Goal: Navigation & Orientation: Understand site structure

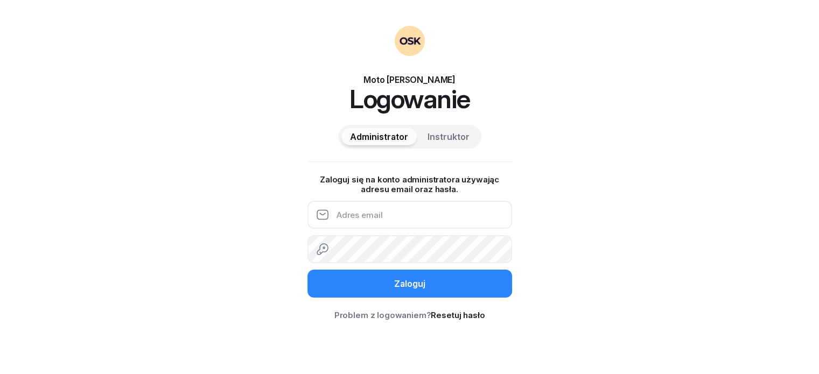
click at [366, 217] on input "email" at bounding box center [409, 215] width 205 height 28
type input "[EMAIL_ADDRESS][DOMAIN_NAME]"
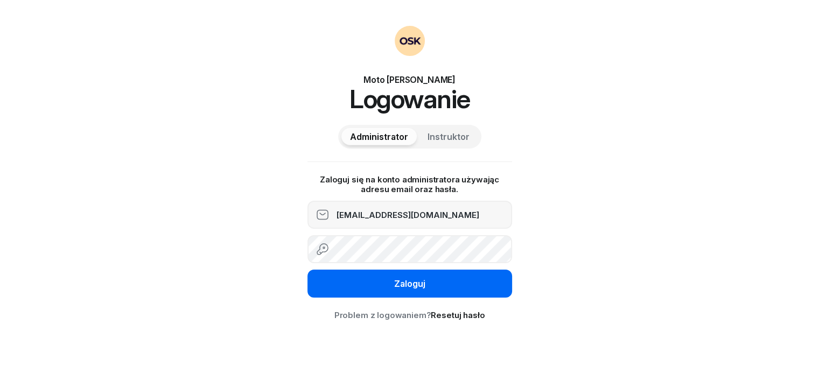
click at [407, 283] on div "Zaloguj" at bounding box center [409, 284] width 31 height 10
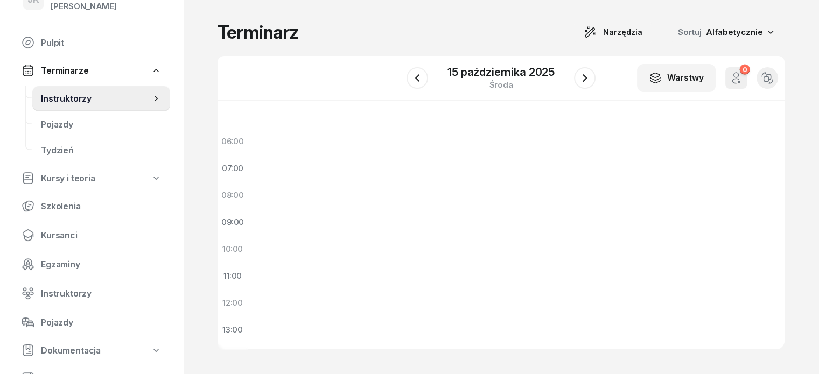
scroll to position [46, 0]
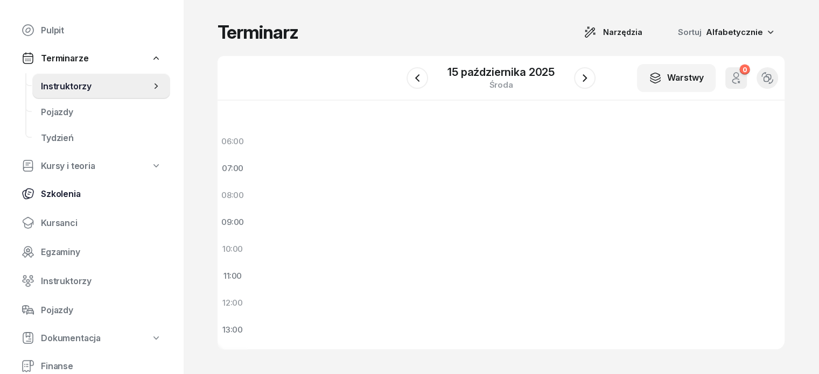
click at [75, 199] on span "Szkolenia" at bounding box center [101, 194] width 121 height 10
select select "createdAt-desc"
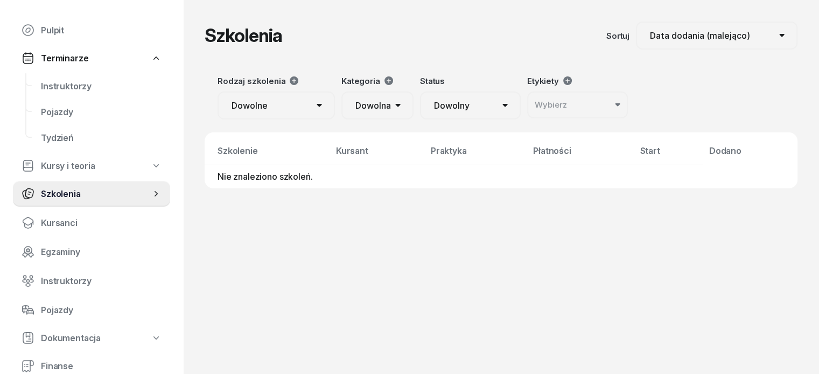
click at [234, 110] on select "Dowolne Prawo Jazdy Jazdy doszkalające" at bounding box center [275, 106] width 117 height 28
click at [347, 103] on select "Dowolna AM A1 A2 A B1 B B+E C1 C1+E C C+E D1 D1+E D D+E T Tram C+CE C+D" at bounding box center [377, 106] width 72 height 28
click at [420, 101] on select "Dowolny ▶️ Aktywny ✅ Zakończony 💤 Wstrzymany ❌ Anulowany" at bounding box center [470, 106] width 101 height 28
click at [73, 228] on span "Kursanci" at bounding box center [101, 223] width 121 height 10
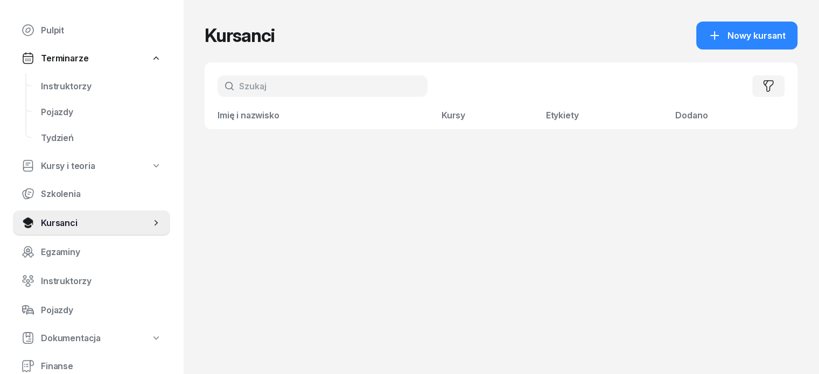
click at [92, 168] on span "Kursy i teoria" at bounding box center [68, 166] width 54 height 10
select select
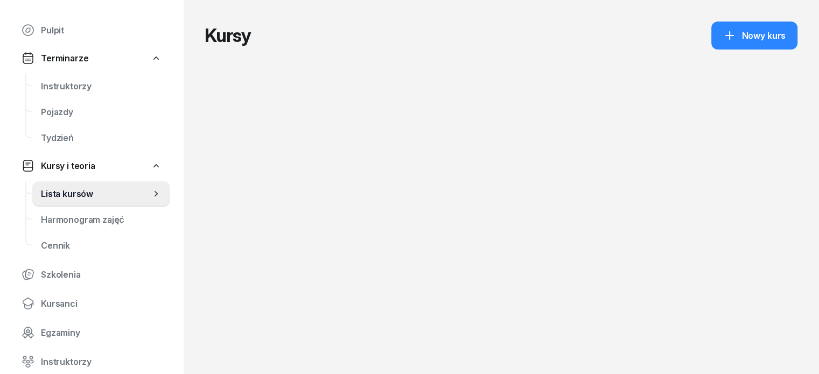
click at [101, 199] on span "Lista kursów" at bounding box center [96, 194] width 110 height 10
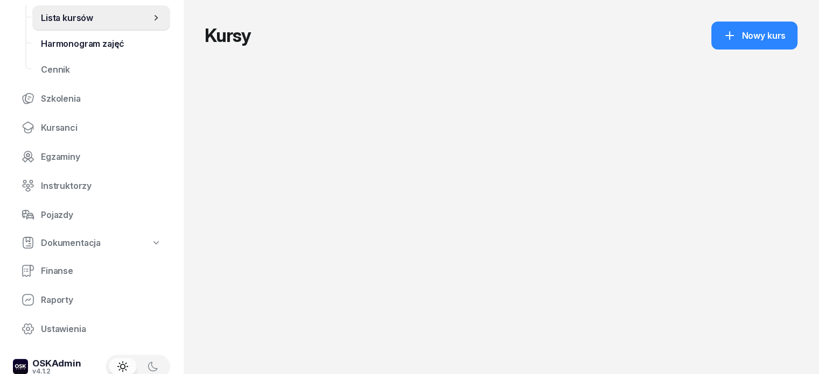
scroll to position [243, 0]
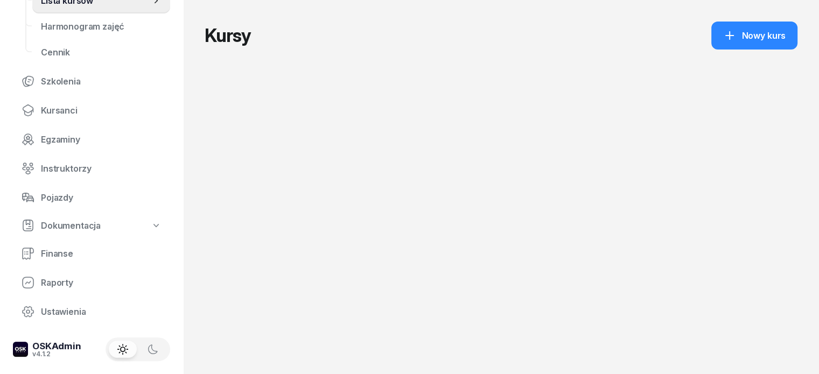
click at [155, 347] on icon "button" at bounding box center [152, 349] width 11 height 11
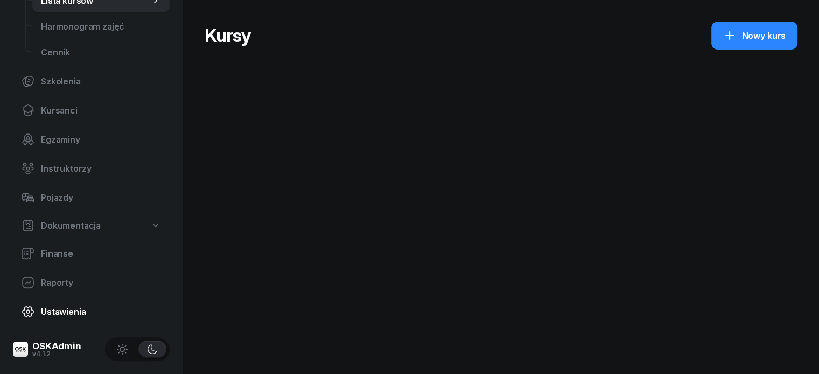
click at [80, 304] on link "Ustawienia" at bounding box center [91, 312] width 157 height 26
select select "06:00"
select select "22:00"
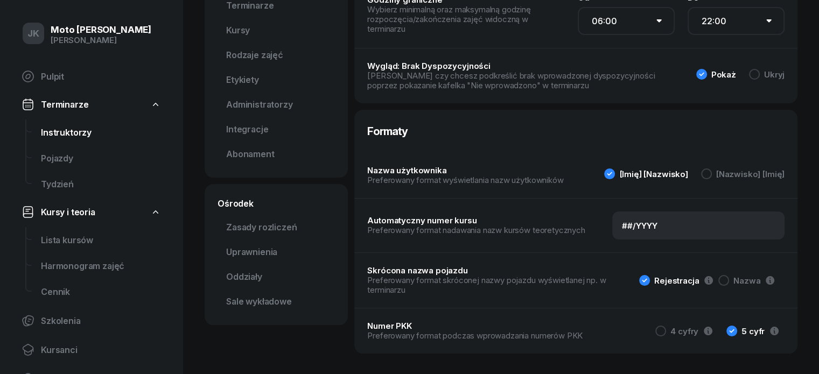
click at [80, 137] on span "Instruktorzy" at bounding box center [101, 133] width 120 height 10
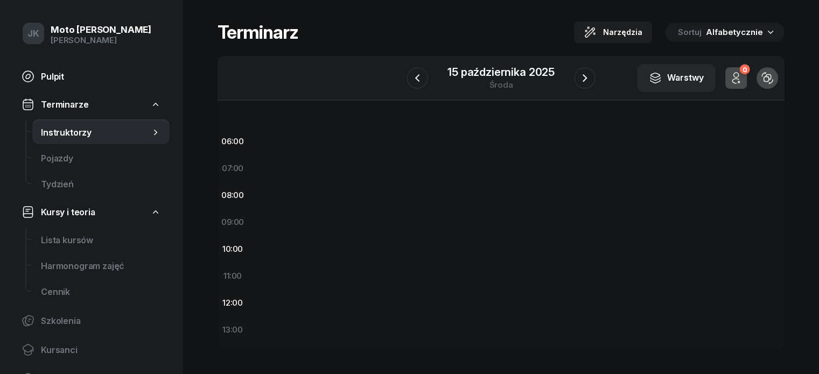
click at [58, 77] on span "Pulpit" at bounding box center [101, 77] width 120 height 10
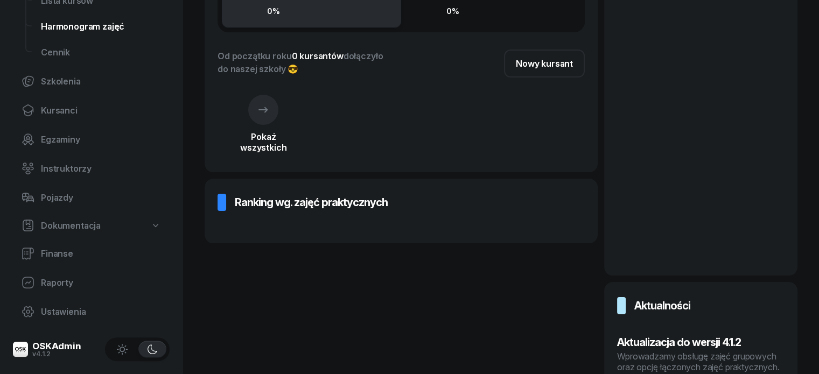
scroll to position [243, 0]
click at [66, 316] on span "Ustawienia" at bounding box center [101, 312] width 120 height 10
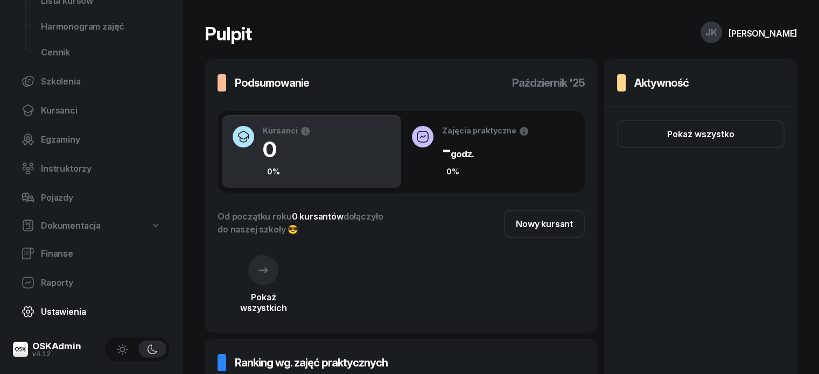
select select "06:00"
select select "22:00"
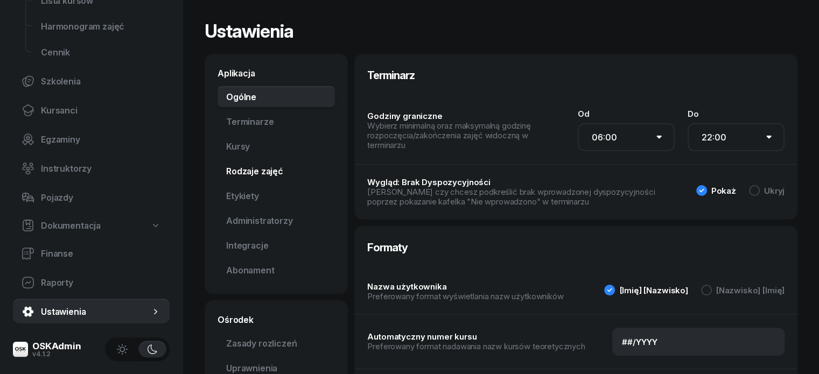
click at [238, 171] on link "Rodzaje zajęć" at bounding box center [275, 171] width 117 height 22
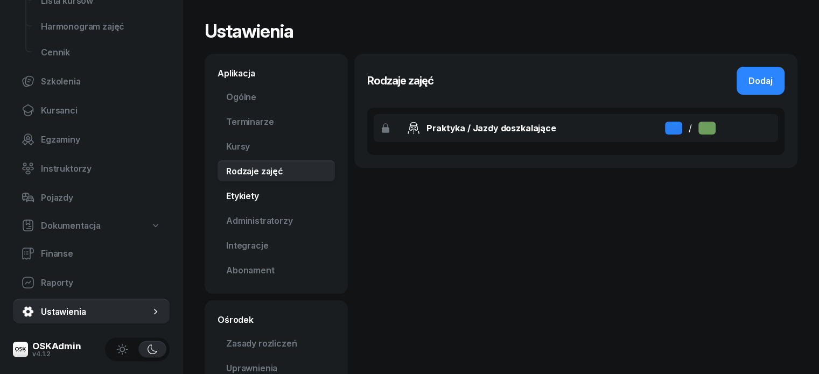
click at [230, 198] on link "Etykiety" at bounding box center [275, 196] width 117 height 22
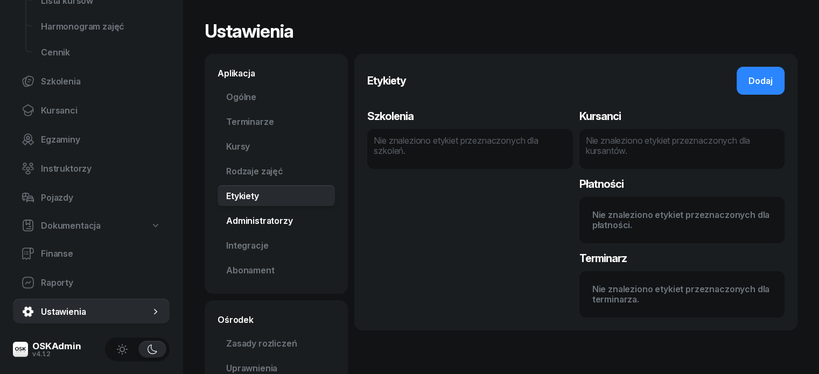
click at [240, 224] on link "Administratorzy" at bounding box center [275, 221] width 117 height 22
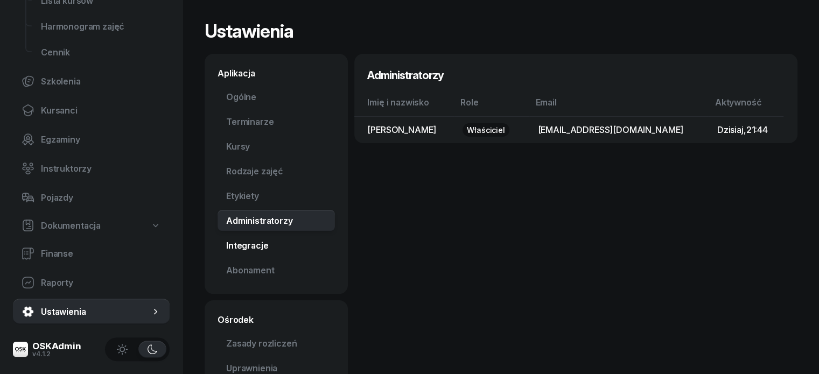
click at [237, 246] on link "Integracje" at bounding box center [275, 246] width 117 height 22
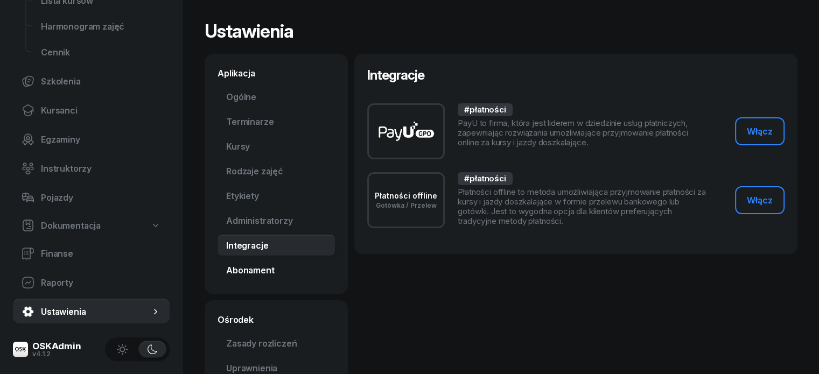
click at [245, 275] on link "Abonament Nowość" at bounding box center [275, 270] width 117 height 22
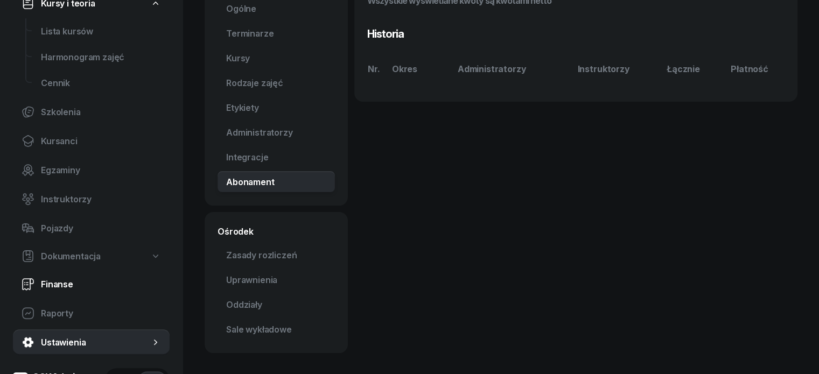
scroll to position [218, 0]
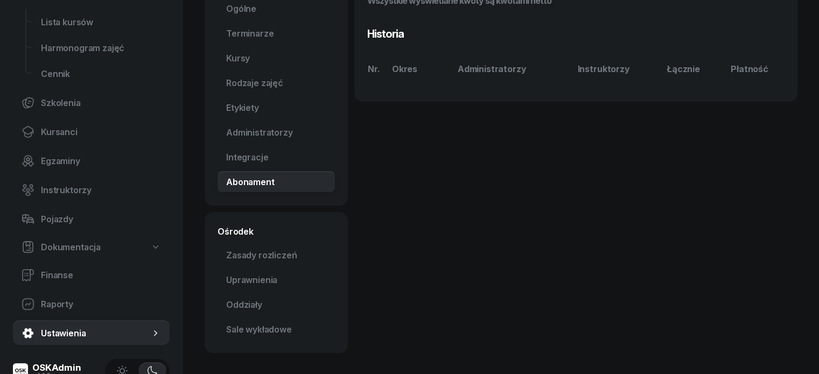
click at [121, 259] on link "Dokumentacja" at bounding box center [91, 247] width 157 height 24
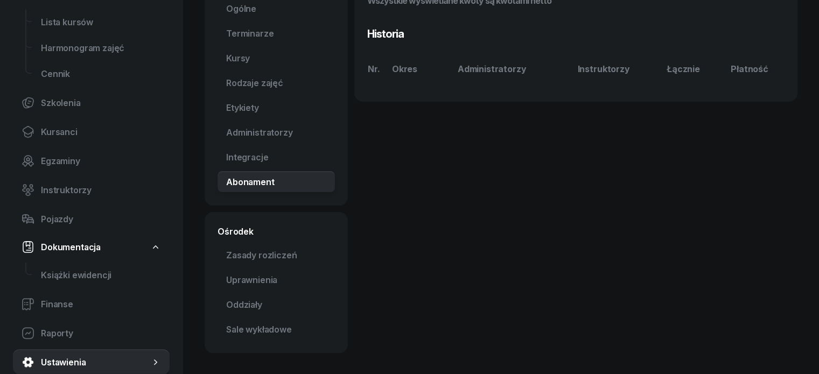
click at [121, 259] on link "Dokumentacja" at bounding box center [91, 247] width 157 height 24
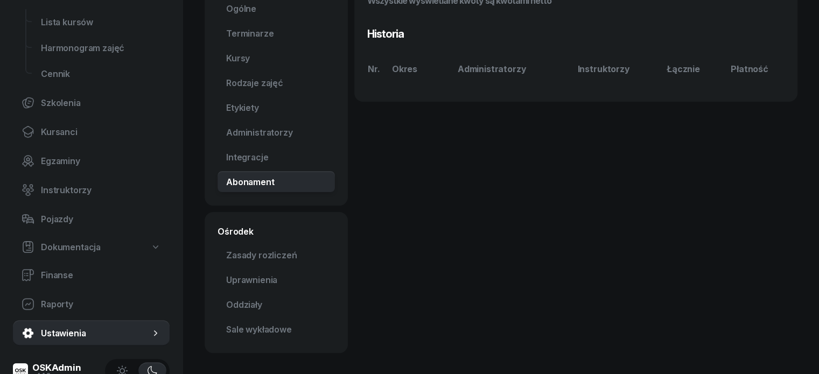
click at [128, 254] on link "Dokumentacja" at bounding box center [91, 247] width 157 height 24
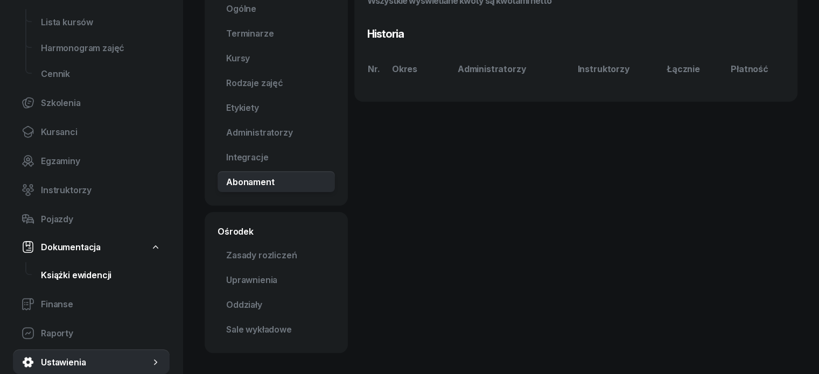
click at [108, 278] on span "Książki ewidencji" at bounding box center [101, 275] width 120 height 10
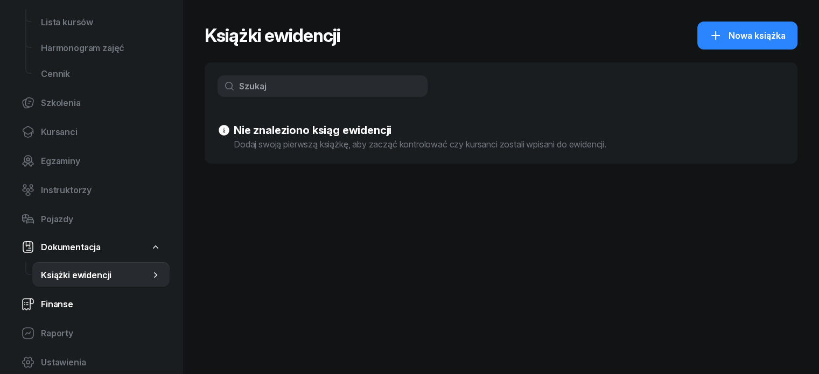
click at [60, 305] on span "Finanse" at bounding box center [101, 304] width 120 height 10
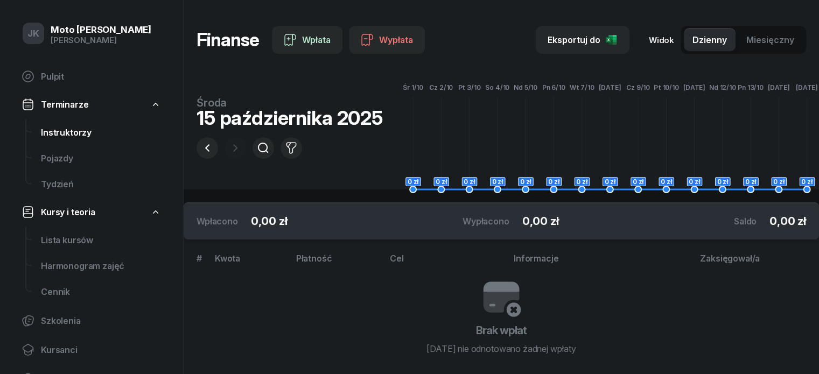
click at [74, 143] on link "Instruktorzy" at bounding box center [100, 133] width 137 height 26
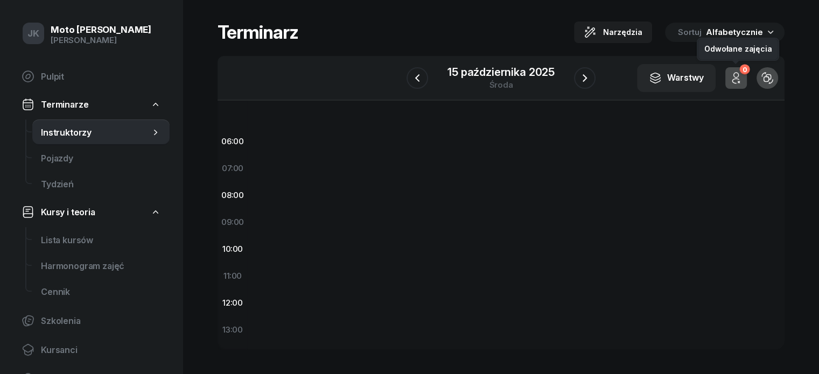
click at [742, 78] on icon "button" at bounding box center [735, 78] width 13 height 13
click at [65, 164] on span "Pojazdy" at bounding box center [101, 158] width 120 height 10
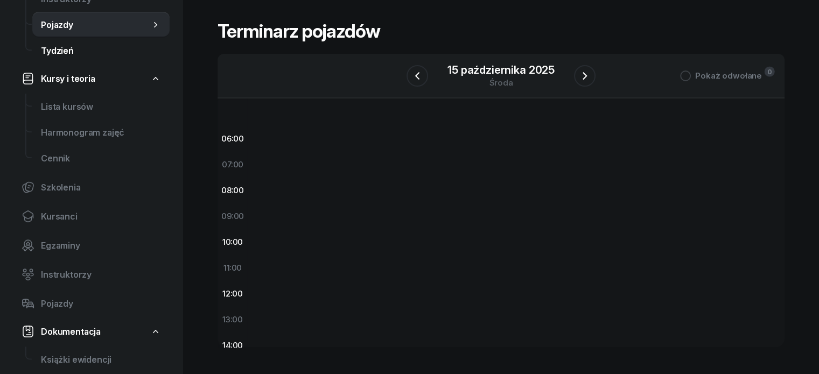
scroll to position [272, 0]
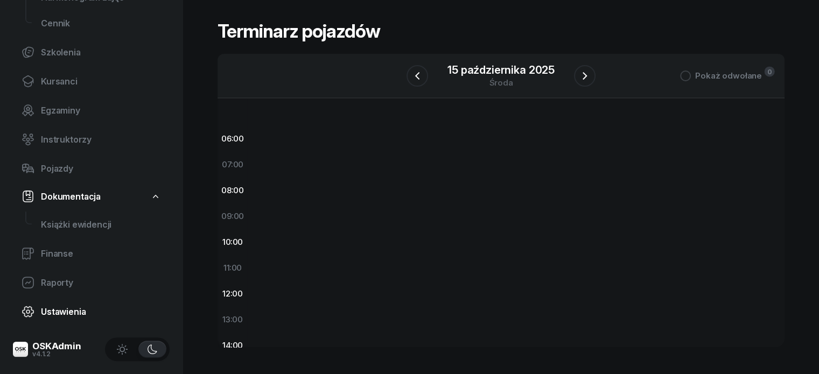
click at [73, 310] on span "Ustawienia" at bounding box center [101, 312] width 120 height 10
select select "06:00"
select select "22:00"
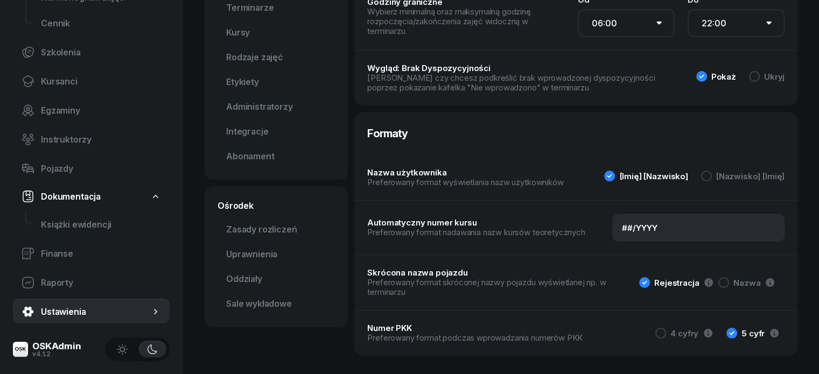
scroll to position [116, 0]
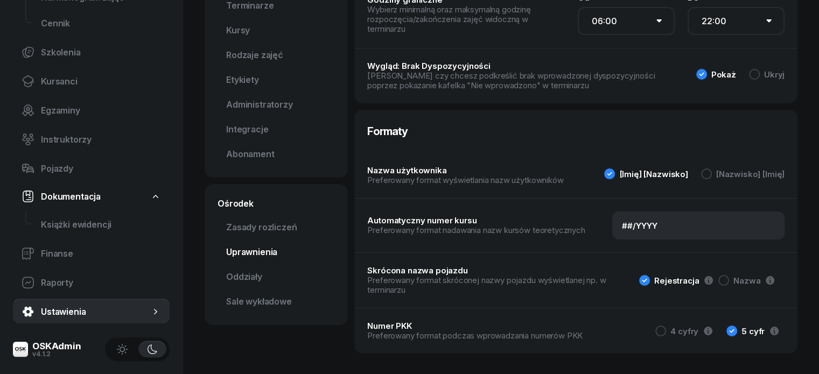
click at [244, 251] on link "Uprawnienia" at bounding box center [275, 252] width 117 height 22
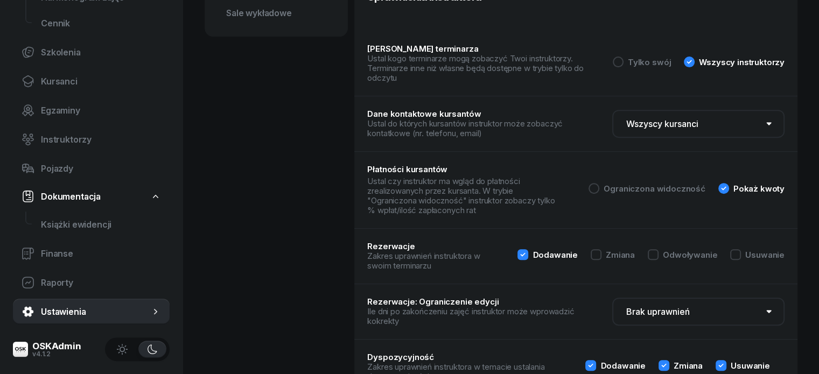
scroll to position [416, 0]
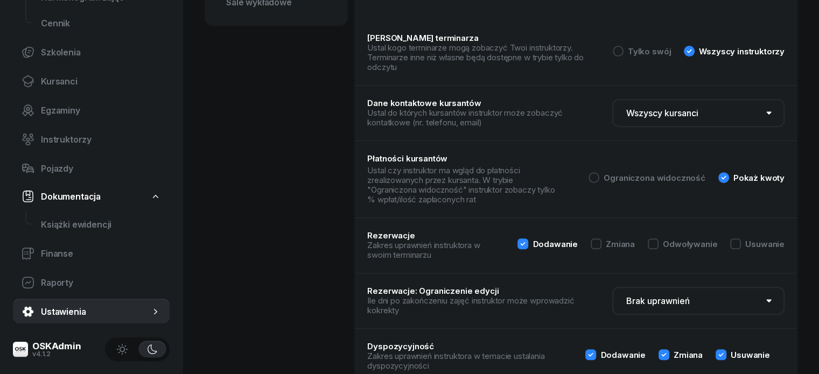
click at [775, 287] on select "Brak uprawnień 1 dzień 2 dni 3 dni 5 dni 7 dni 10 dni 14 dni" at bounding box center [698, 301] width 172 height 28
click at [601, 238] on div at bounding box center [596, 243] width 11 height 11
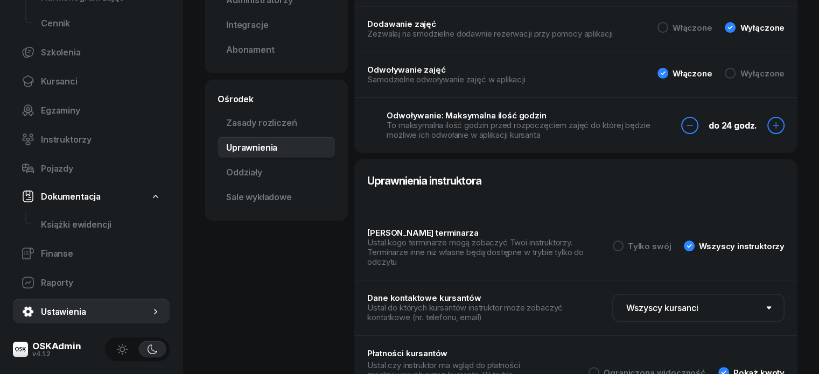
scroll to position [218, 0]
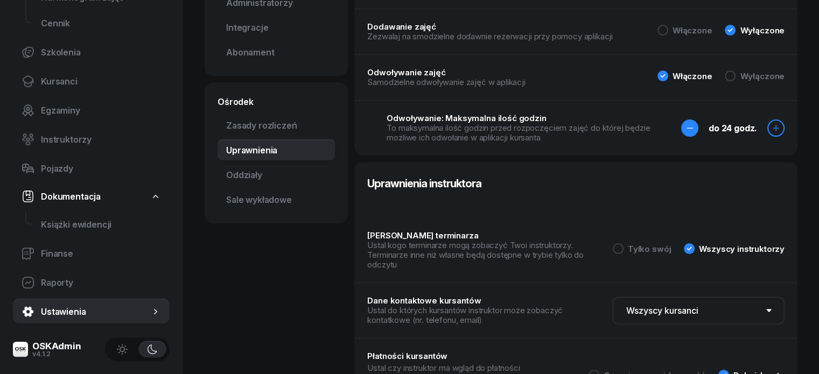
click at [694, 124] on icon "button" at bounding box center [689, 128] width 9 height 9
click at [779, 125] on icon "button" at bounding box center [776, 128] width 6 height 6
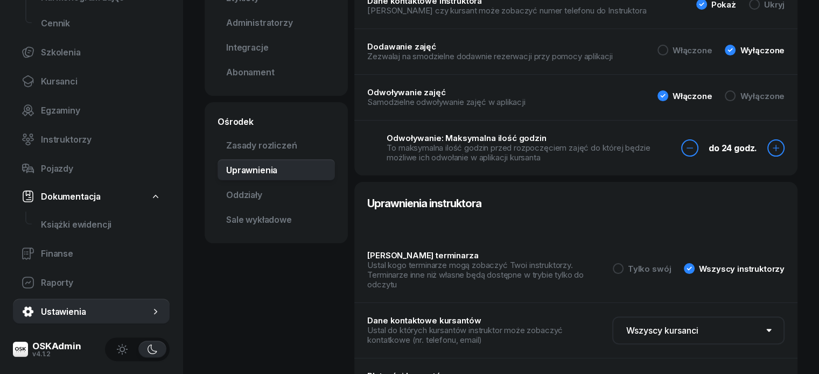
scroll to position [198, 0]
click at [692, 101] on div "Odwoływanie zajęć Samodzielne odwoływanie zajęć w aplikacji Włączone Wyłączone" at bounding box center [575, 98] width 443 height 46
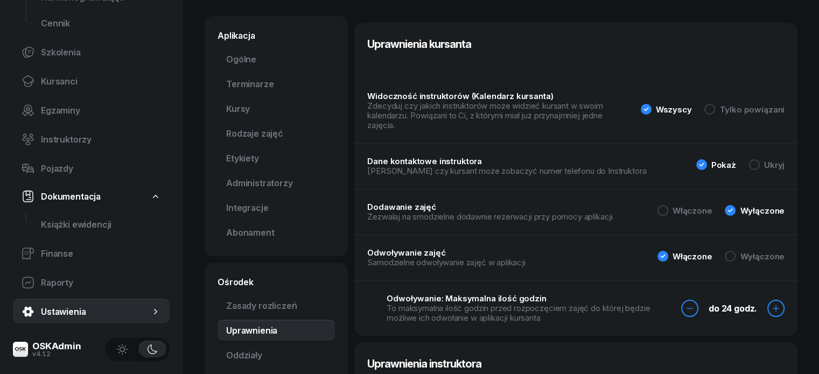
scroll to position [39, 0]
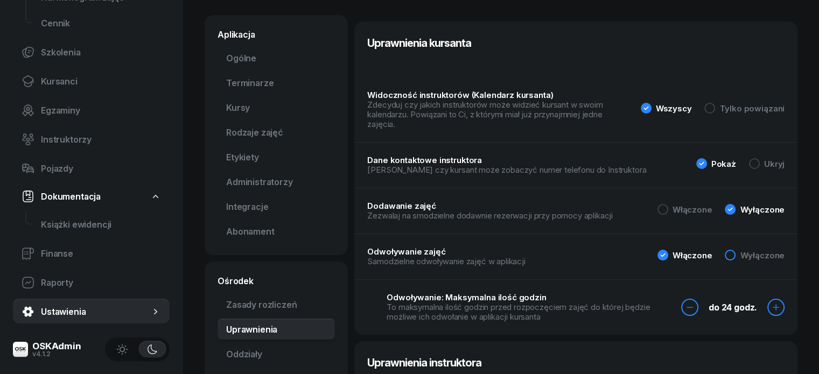
click at [735, 250] on div at bounding box center [730, 255] width 11 height 11
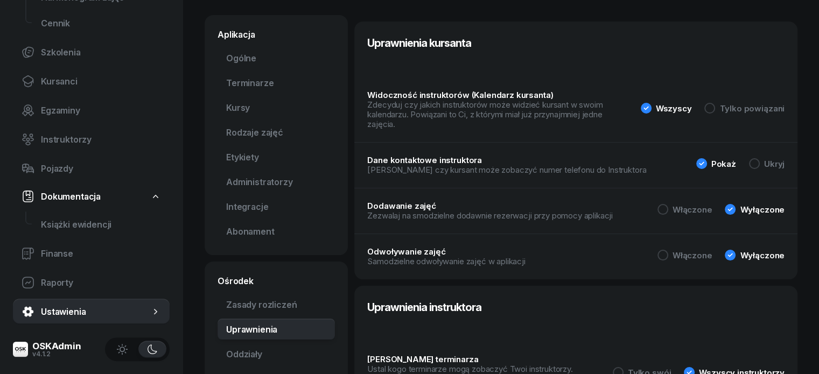
click at [735, 250] on icon at bounding box center [730, 255] width 11 height 11
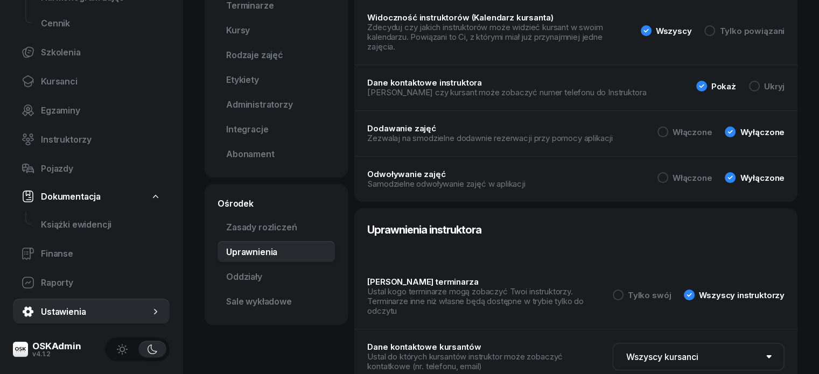
scroll to position [116, 0]
drag, startPoint x: 772, startPoint y: 80, endPoint x: 779, endPoint y: 77, distance: 7.5
click at [779, 81] on div "Ukryj" at bounding box center [767, 86] width 36 height 11
click at [760, 81] on icon at bounding box center [754, 86] width 11 height 11
click at [735, 172] on icon at bounding box center [730, 177] width 11 height 11
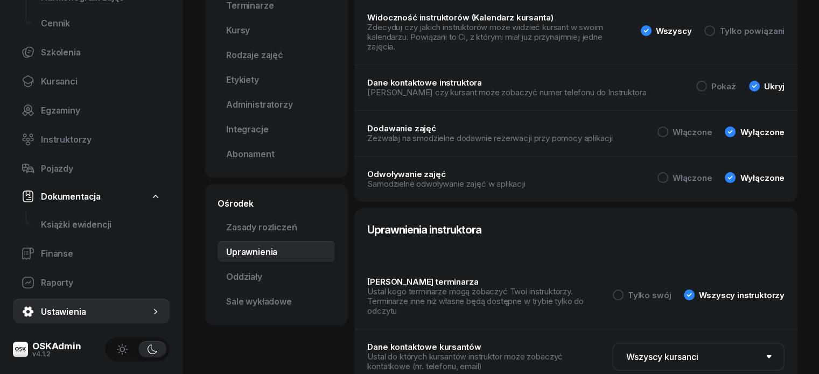
click at [735, 172] on icon at bounding box center [730, 177] width 11 height 11
click at [668, 172] on div at bounding box center [662, 177] width 11 height 11
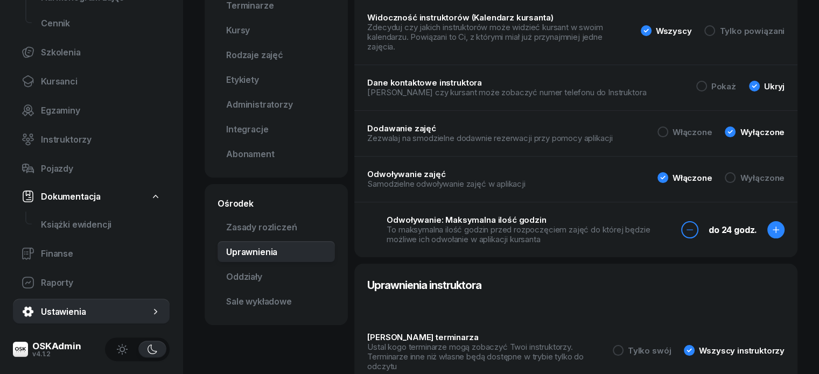
click at [779, 227] on icon "button" at bounding box center [776, 230] width 6 height 6
click at [694, 226] on icon "button" at bounding box center [689, 230] width 9 height 9
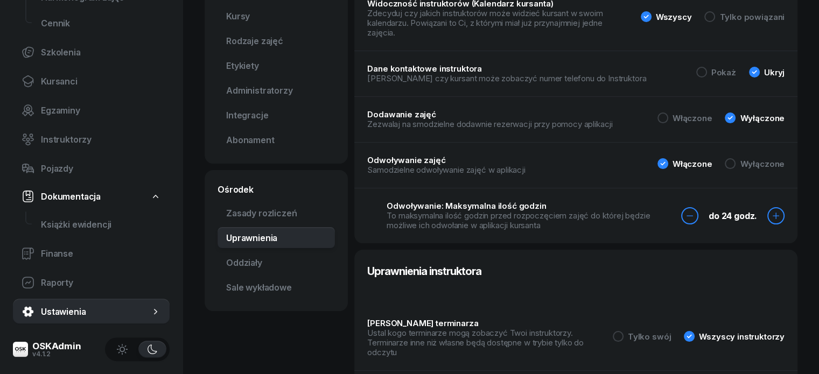
scroll to position [131, 0]
click at [243, 213] on link "Zasady rozliczeń" at bounding box center [275, 213] width 117 height 22
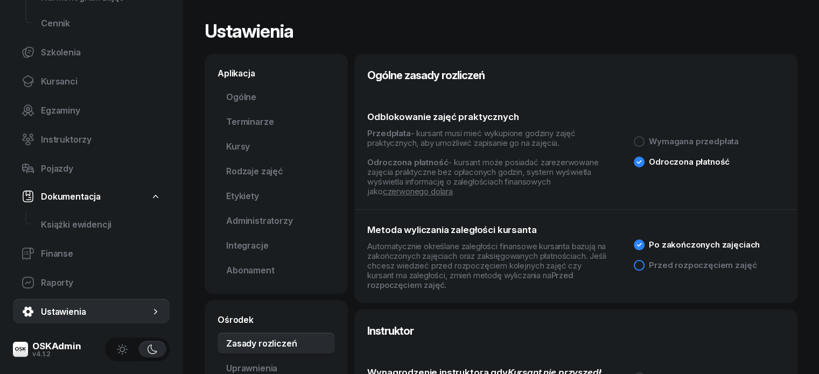
click at [644, 260] on div at bounding box center [639, 265] width 11 height 11
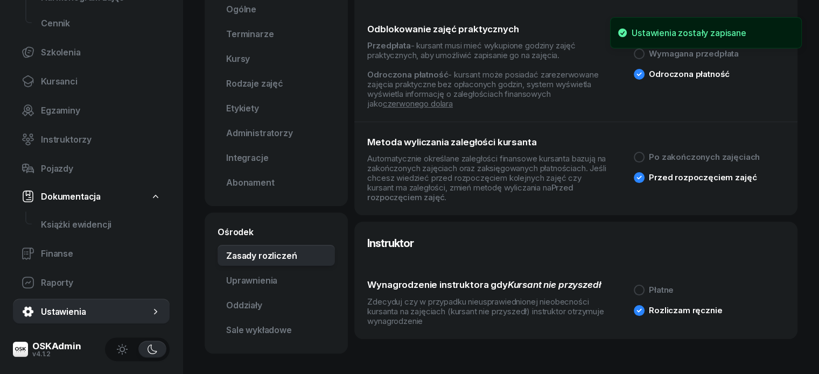
scroll to position [88, 0]
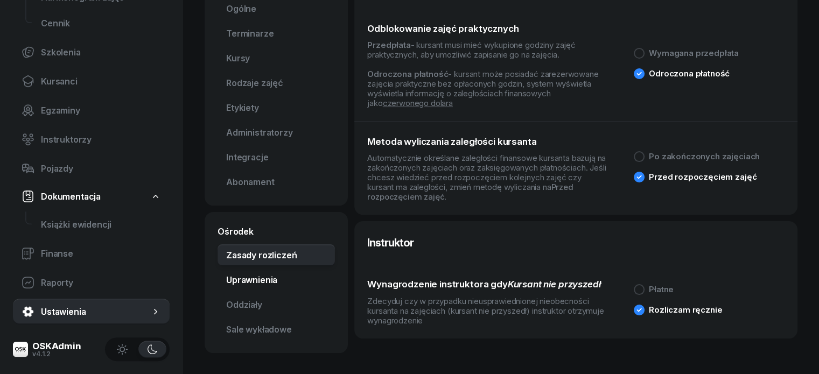
click at [248, 283] on link "Uprawnienia" at bounding box center [275, 280] width 117 height 22
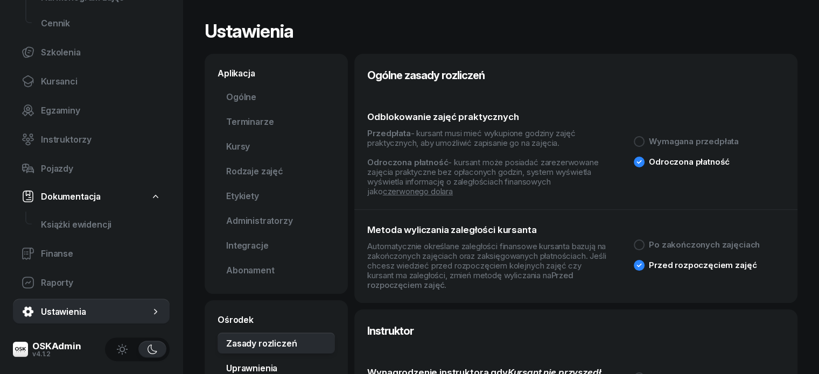
select select "none"
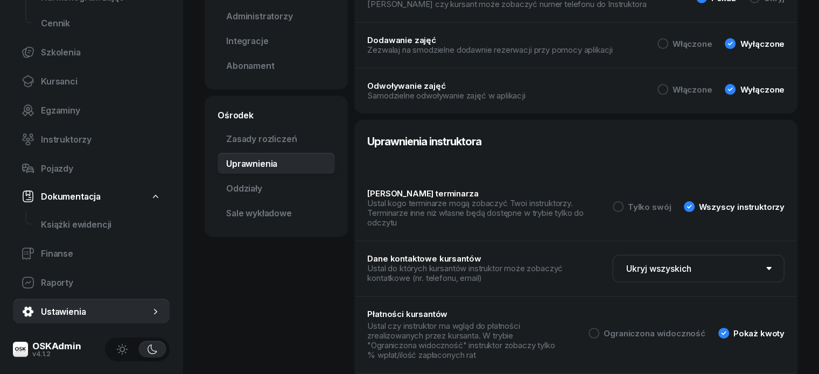
scroll to position [203, 0]
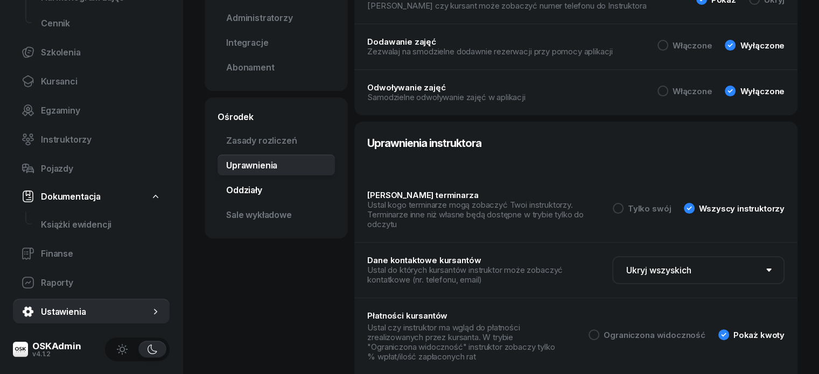
click at [236, 198] on link "Oddziały" at bounding box center [275, 190] width 117 height 22
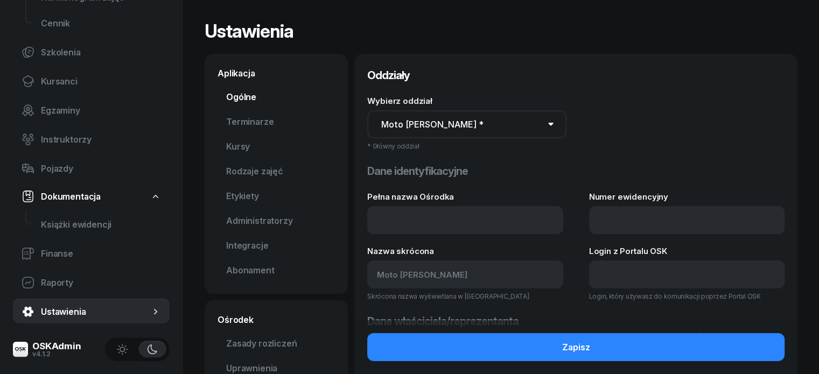
click at [224, 96] on link "Ogólne" at bounding box center [275, 97] width 117 height 22
select select "06:00"
select select "22:00"
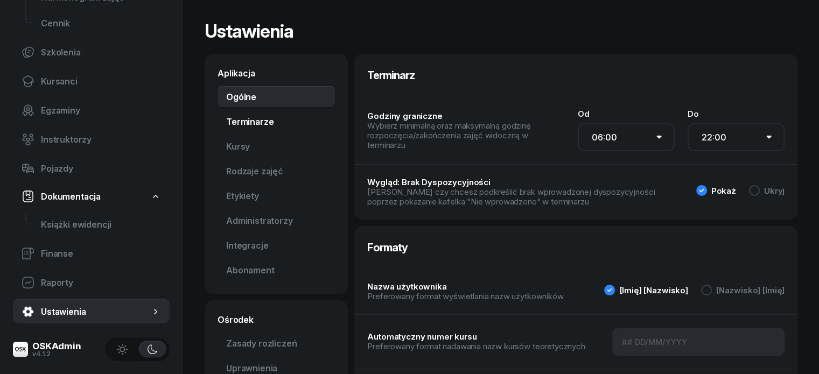
click at [241, 124] on link "Terminarze" at bounding box center [275, 122] width 117 height 22
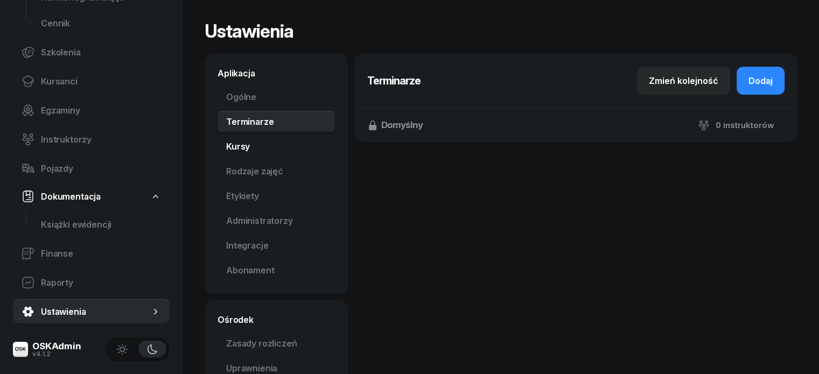
click at [222, 145] on link "Kursy" at bounding box center [275, 147] width 117 height 22
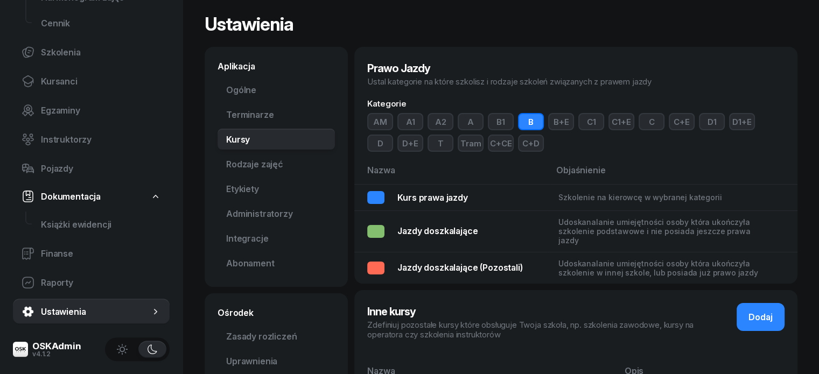
scroll to position [5, 0]
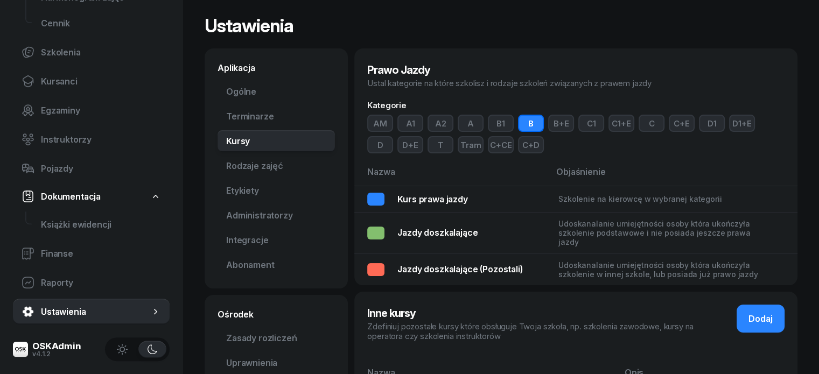
click at [404, 124] on button "A1" at bounding box center [410, 123] width 26 height 17
click at [427, 125] on button "A2" at bounding box center [440, 123] width 26 height 17
click at [459, 125] on button "A" at bounding box center [471, 123] width 26 height 17
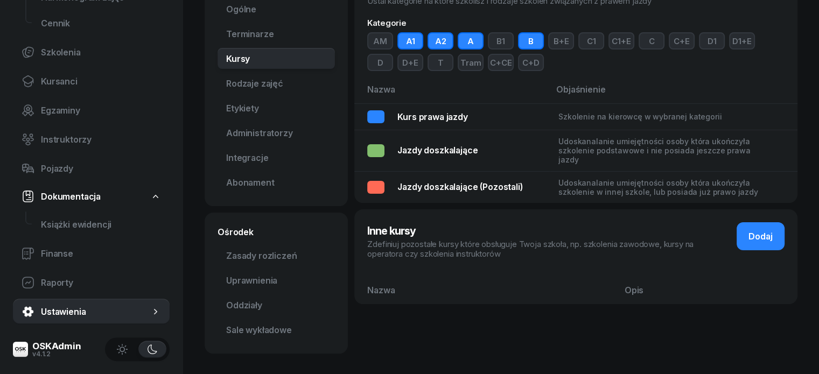
scroll to position [88, 0]
click at [249, 85] on link "Rodzaje zajęć" at bounding box center [275, 83] width 117 height 22
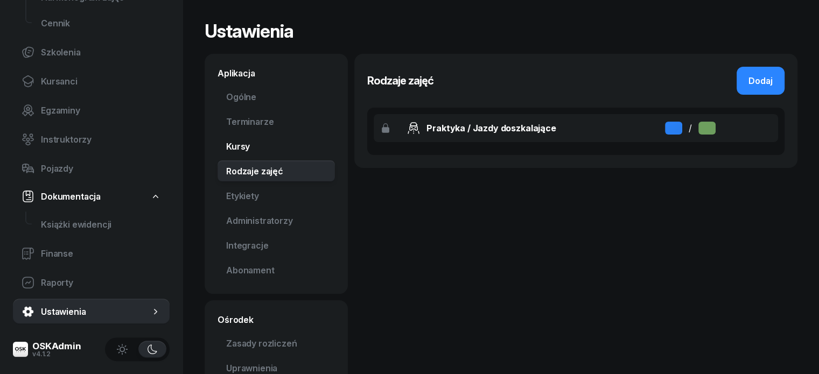
click at [222, 143] on link "Kursy" at bounding box center [275, 147] width 117 height 22
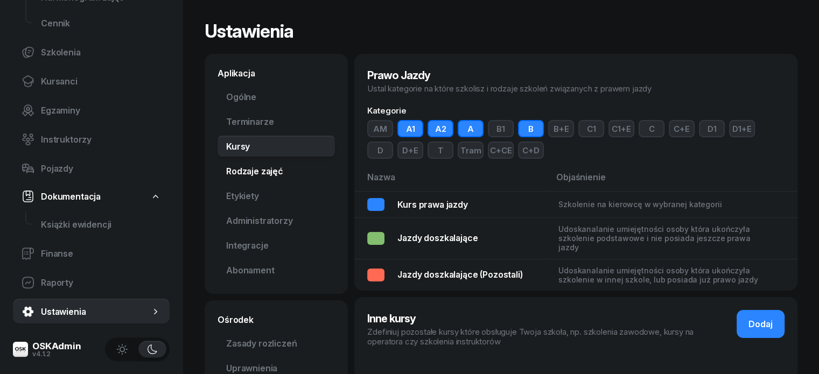
click at [236, 168] on link "Rodzaje zajęć" at bounding box center [275, 171] width 117 height 22
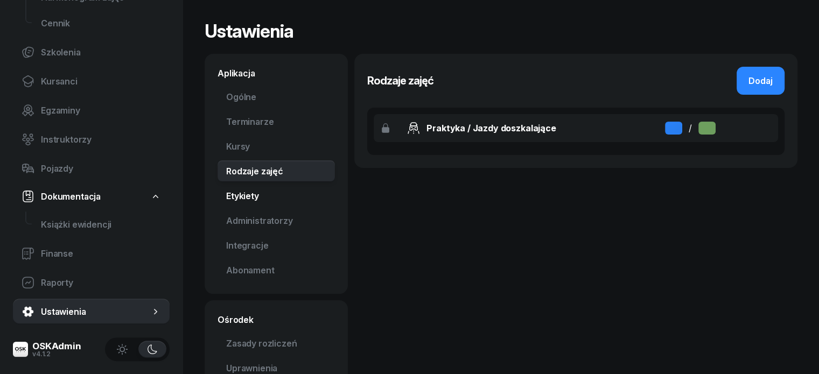
click at [233, 201] on link "Etykiety" at bounding box center [275, 196] width 117 height 22
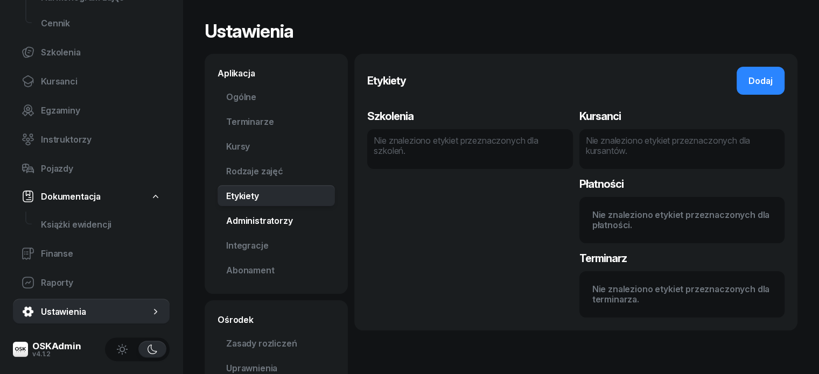
click at [239, 223] on link "Administratorzy" at bounding box center [275, 221] width 117 height 22
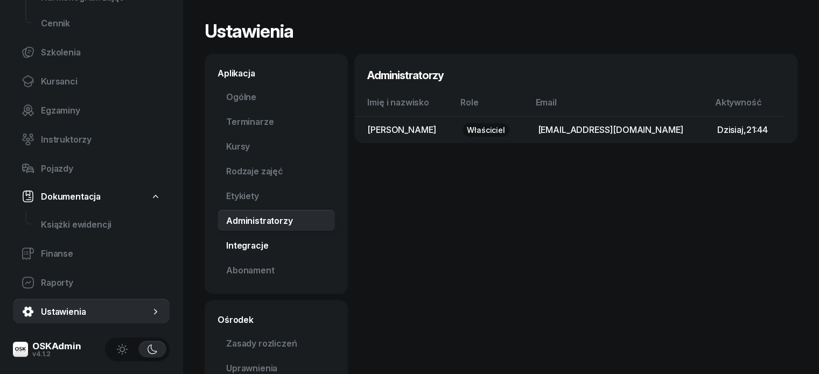
click at [238, 244] on link "Integracje" at bounding box center [275, 246] width 117 height 22
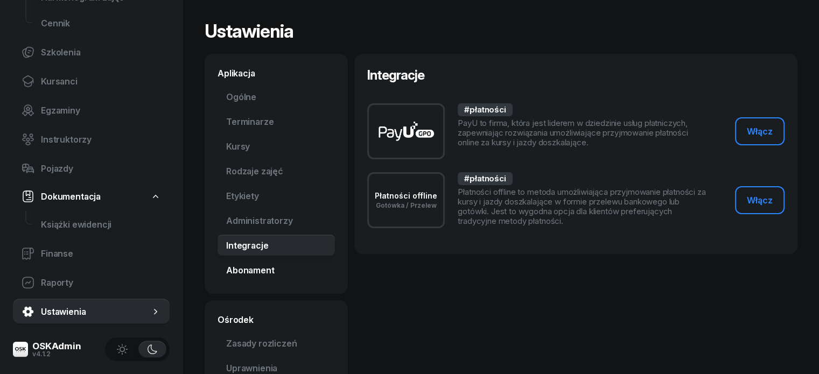
click at [245, 271] on link "Abonament Nowość" at bounding box center [275, 270] width 117 height 22
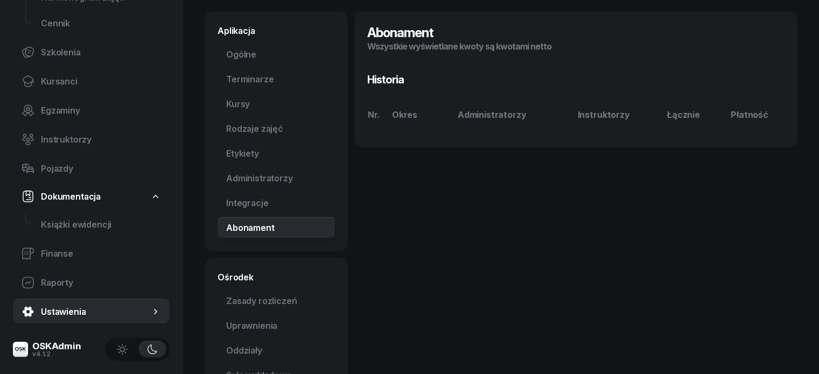
scroll to position [88, 0]
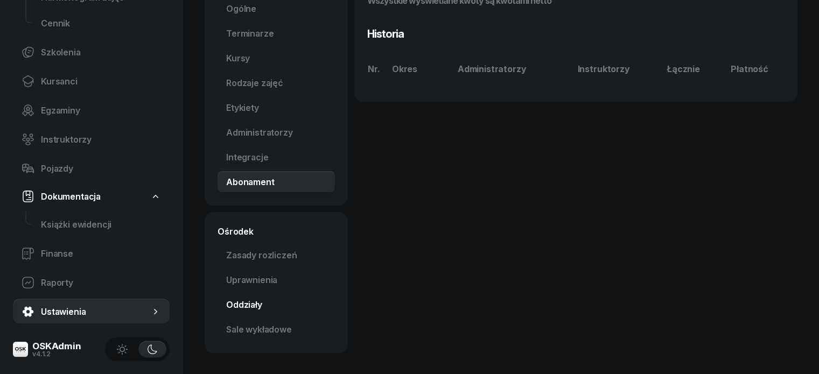
click at [229, 306] on link "Oddziały" at bounding box center [275, 305] width 117 height 22
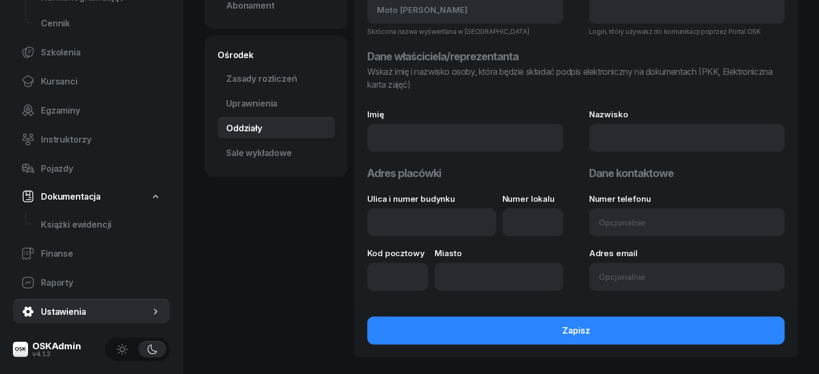
scroll to position [270, 0]
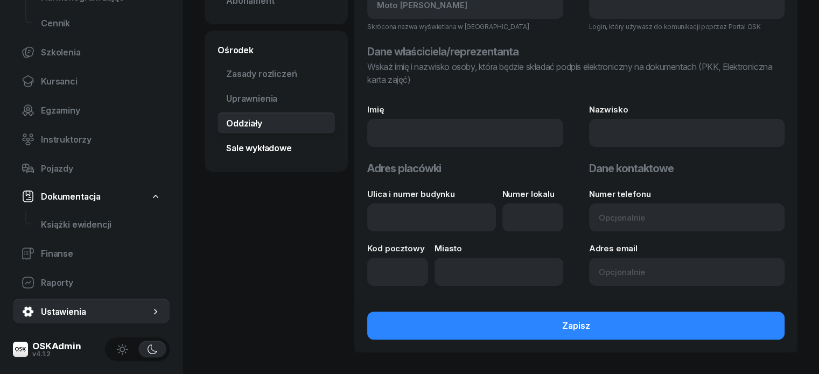
click at [256, 150] on link "Sale wykładowe" at bounding box center [275, 148] width 117 height 22
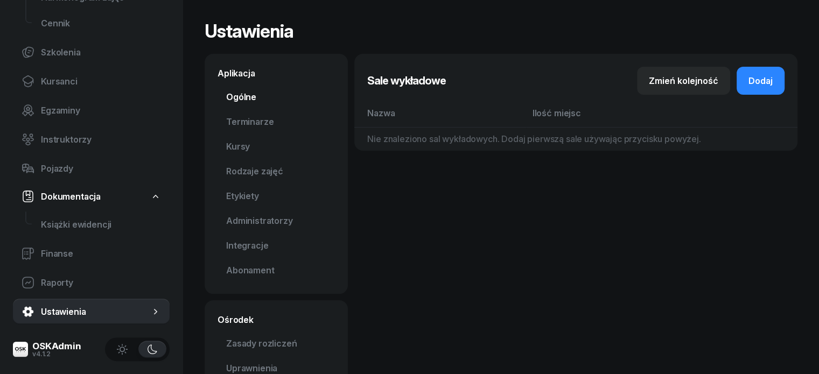
click at [222, 98] on link "Ogólne" at bounding box center [275, 97] width 117 height 22
select select "06:00"
select select "22:00"
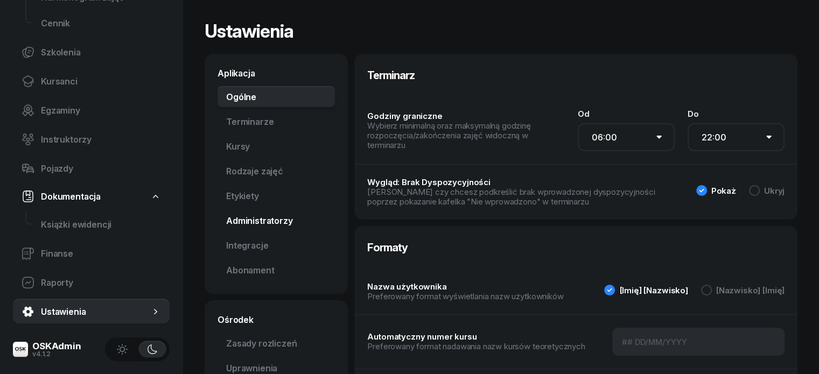
click at [244, 219] on link "Administratorzy" at bounding box center [275, 221] width 117 height 22
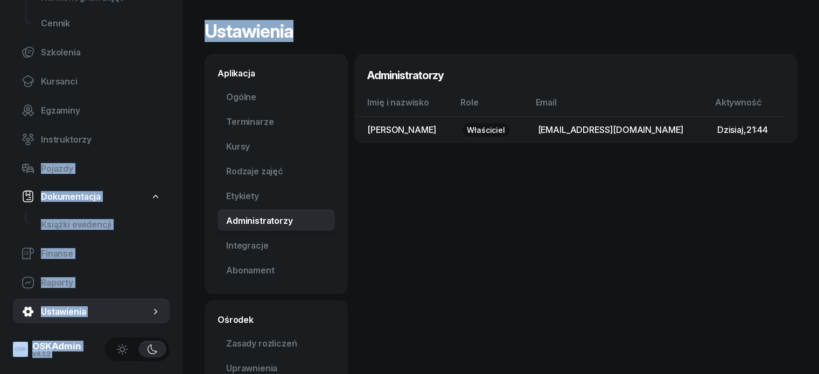
drag, startPoint x: 329, startPoint y: 18, endPoint x: 177, endPoint y: 132, distance: 190.5
click at [177, 132] on div "JK Moto [PERSON_NAME] [PERSON_NAME] Pulpit Terminarze Instruktorzy Pojazdy Tydz…" at bounding box center [409, 231] width 819 height 463
click at [63, 51] on span "Szkolenia" at bounding box center [101, 52] width 120 height 10
select select "createdAt-desc"
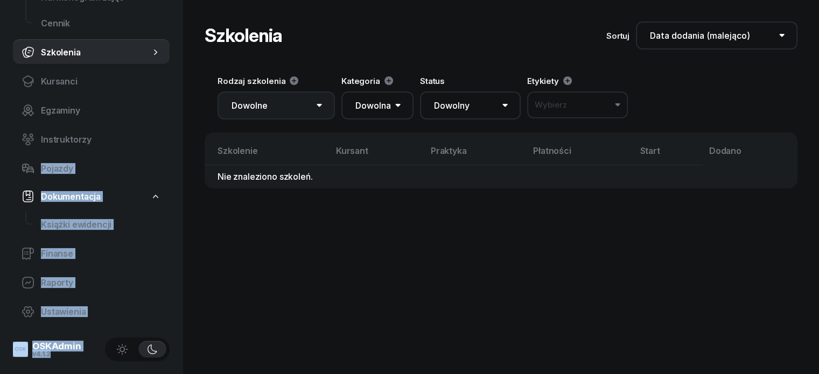
click at [279, 111] on select "Dowolne Prawo Jazdy Jazdy doszkalające" at bounding box center [275, 106] width 117 height 28
click at [350, 109] on select "Dowolna AM A1 A2 A B1 B B+E C1 C1+E C C+E D1 D1+E D D+E T Tram C+CE C+D" at bounding box center [377, 106] width 72 height 28
click at [467, 107] on select "Dowolny ▶️ Aktywny ✅ Zakończony 💤 Wstrzymany ❌ Anulowany" at bounding box center [470, 106] width 101 height 28
click at [538, 106] on div "Wybierz" at bounding box center [551, 105] width 32 height 10
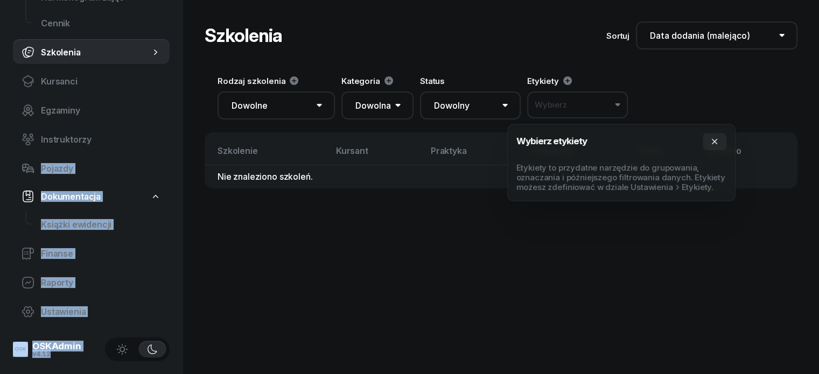
click at [538, 106] on div "Wybierz" at bounding box center [551, 105] width 32 height 10
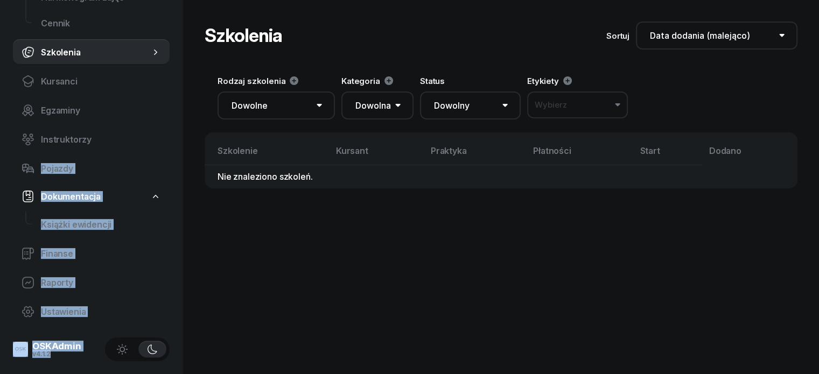
click at [538, 106] on div "Wybierz" at bounding box center [551, 105] width 32 height 10
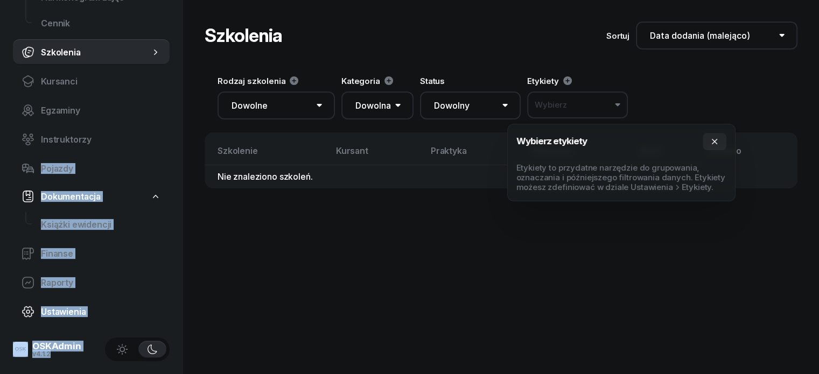
click at [112, 311] on span "Ustawienia" at bounding box center [101, 312] width 120 height 10
select select "06:00"
select select "22:00"
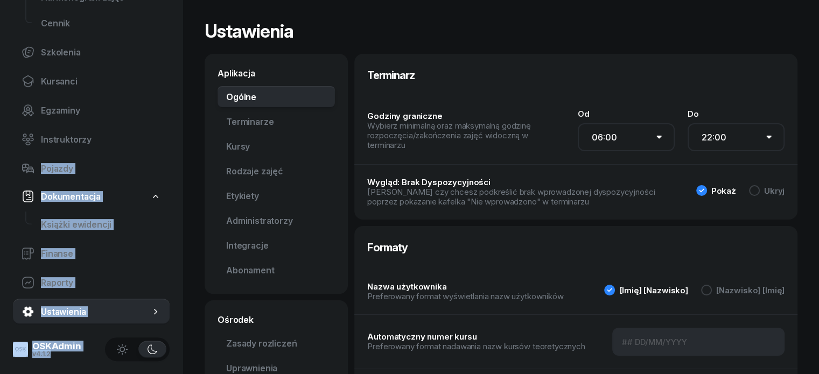
click at [81, 312] on span "Ustawienia" at bounding box center [95, 312] width 109 height 10
click at [132, 264] on link "Finanse" at bounding box center [91, 254] width 157 height 26
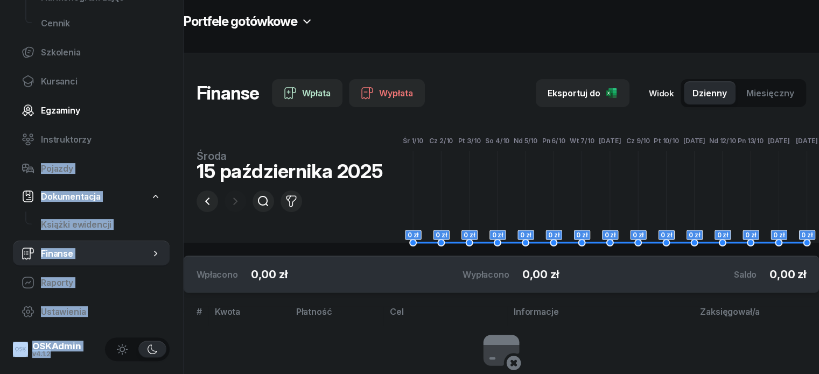
click at [113, 99] on link "Egzaminy" at bounding box center [91, 110] width 157 height 26
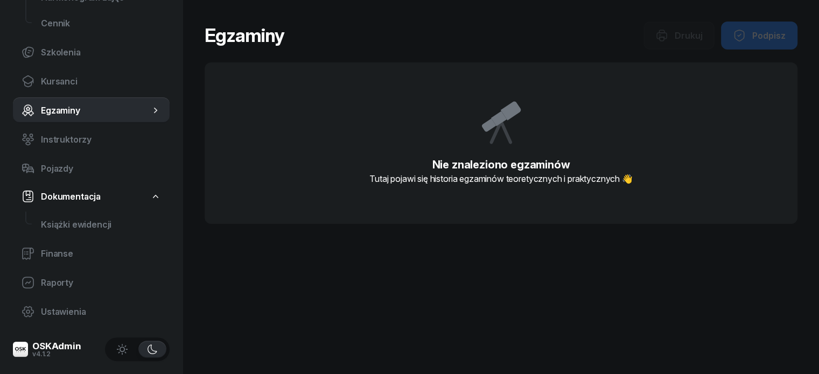
click at [280, 357] on div "Egzaminy Drukuj Podpisz Nie znaleziono egzaminów Tutaj pojawi się historia egza…" at bounding box center [501, 187] width 636 height 374
click at [69, 308] on span "Ustawienia" at bounding box center [101, 312] width 120 height 10
select select "06:00"
select select "22:00"
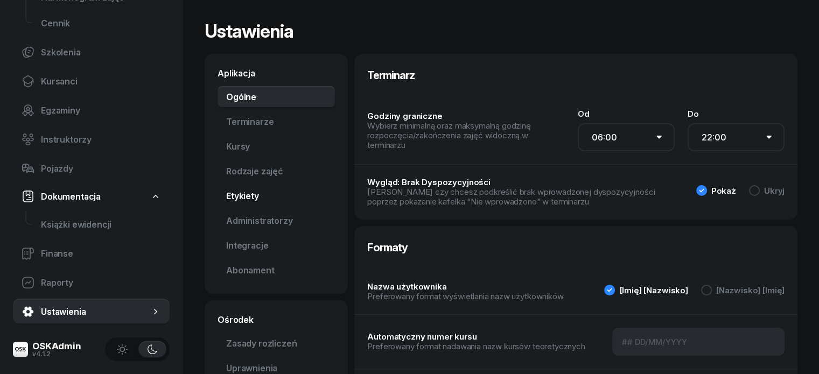
click at [233, 200] on link "Etykiety" at bounding box center [275, 196] width 117 height 22
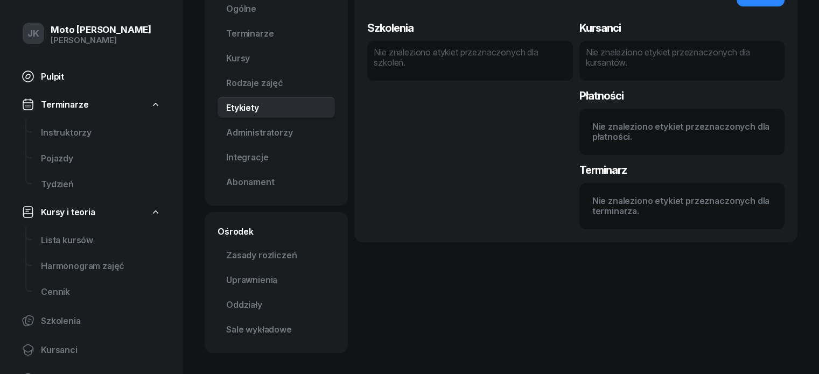
click at [53, 77] on span "Pulpit" at bounding box center [101, 77] width 120 height 10
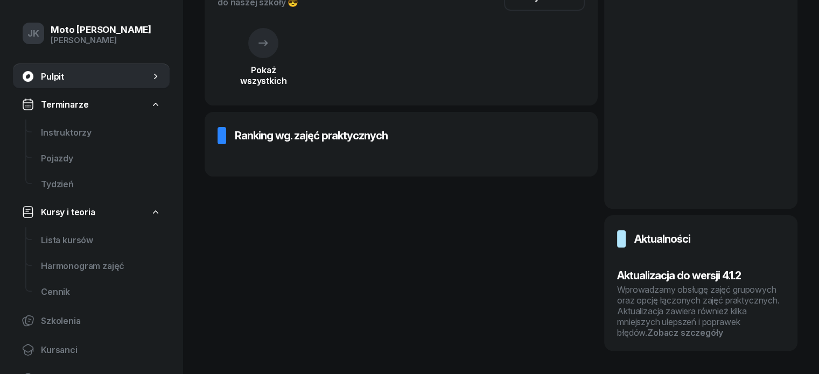
scroll to position [233, 0]
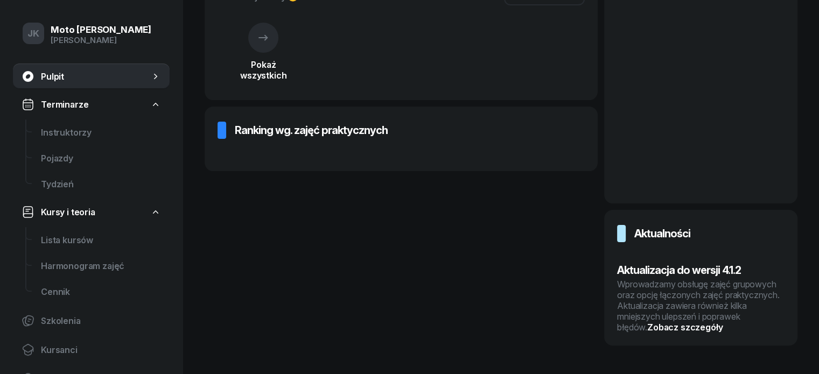
click at [633, 325] on div "Wprowadzamy obsługę zajęć grupowych oraz opcję łączonych zajęć praktycznych. Ak…" at bounding box center [700, 306] width 167 height 54
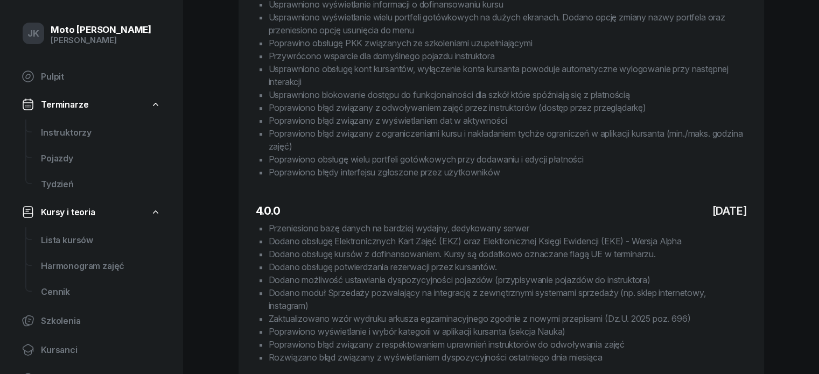
scroll to position [474, 0]
click at [669, 273] on li "Dodano możliwość ustawiania dyspozycyjności pojazdów (przypisywanie pojazdów do…" at bounding box center [508, 279] width 478 height 13
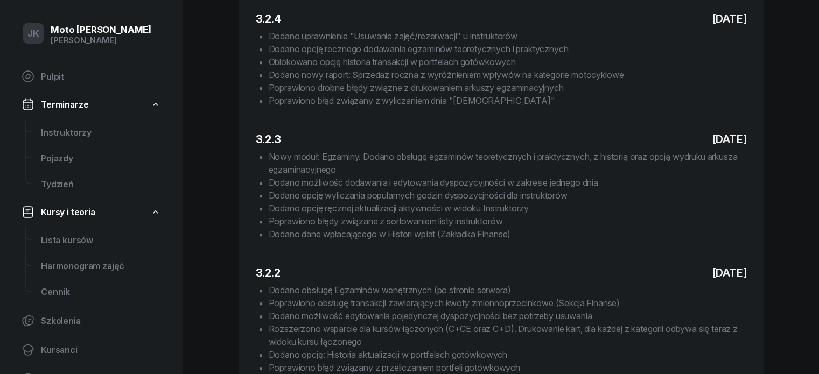
scroll to position [852, 0]
click at [669, 283] on li "Dodano obsługę Egzaminów wenętrznych (po stronie serwera)" at bounding box center [508, 289] width 478 height 13
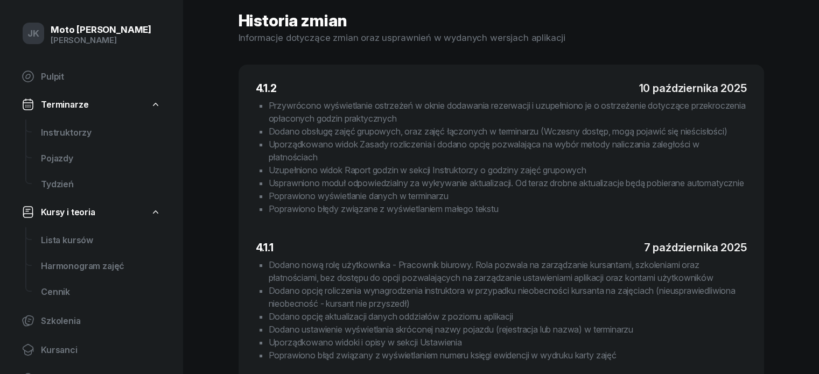
scroll to position [0, 0]
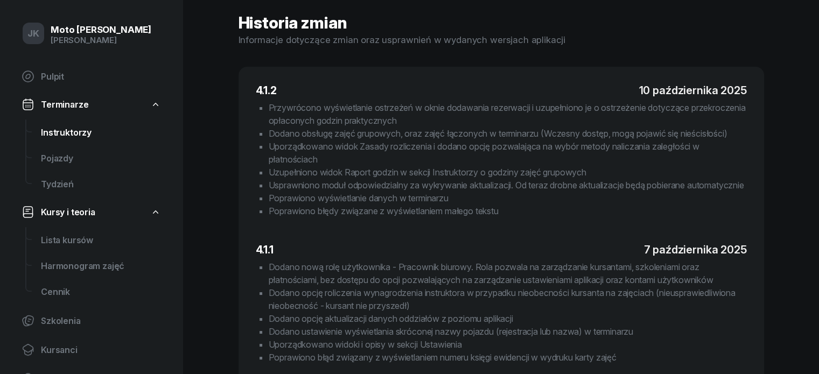
click at [70, 133] on span "Instruktorzy" at bounding box center [101, 133] width 120 height 10
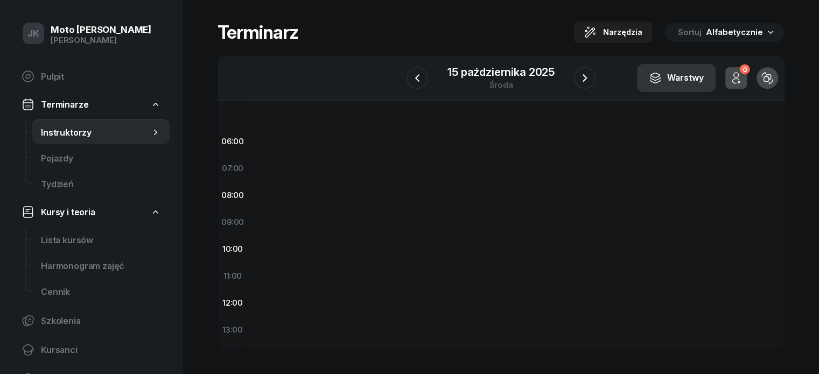
click at [693, 83] on div "Warstwy" at bounding box center [676, 78] width 55 height 13
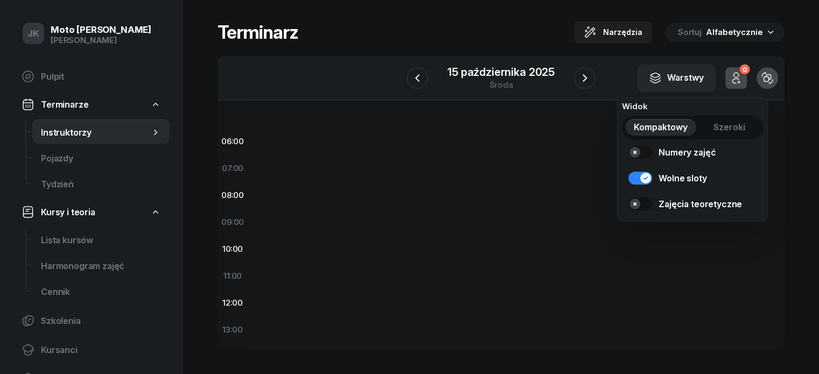
click at [735, 129] on span "Szeroki" at bounding box center [729, 127] width 32 height 10
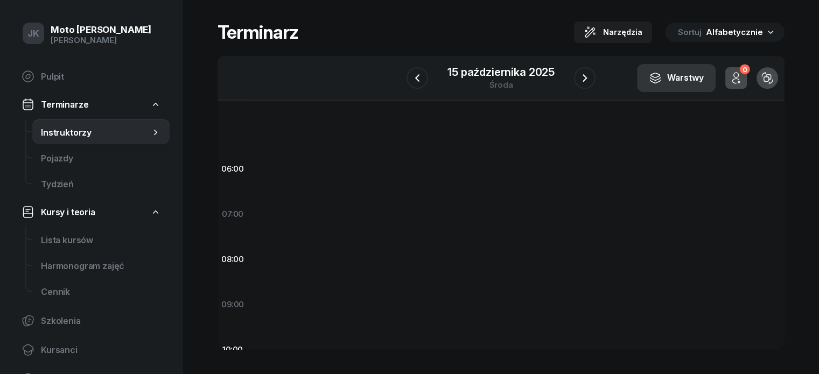
click at [704, 78] on div "Warstwy" at bounding box center [676, 78] width 55 height 13
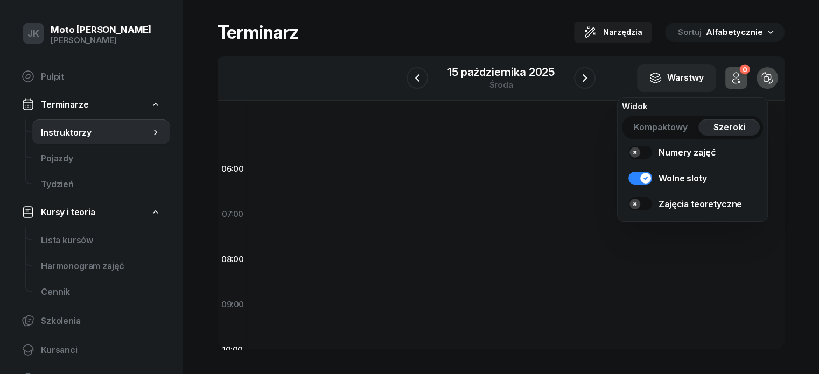
click at [663, 127] on span "Kompaktowy" at bounding box center [661, 127] width 54 height 10
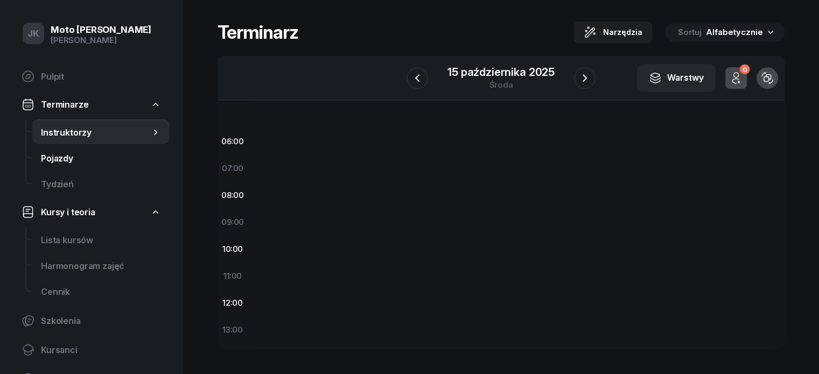
click at [67, 157] on span "Pojazdy" at bounding box center [101, 158] width 120 height 10
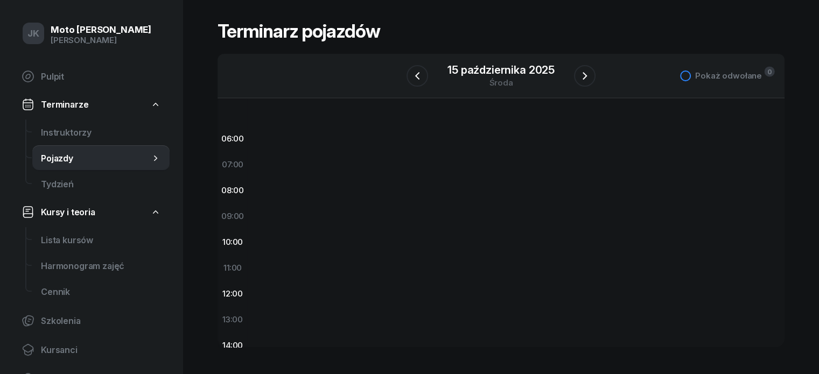
click at [691, 75] on div at bounding box center [685, 76] width 11 height 11
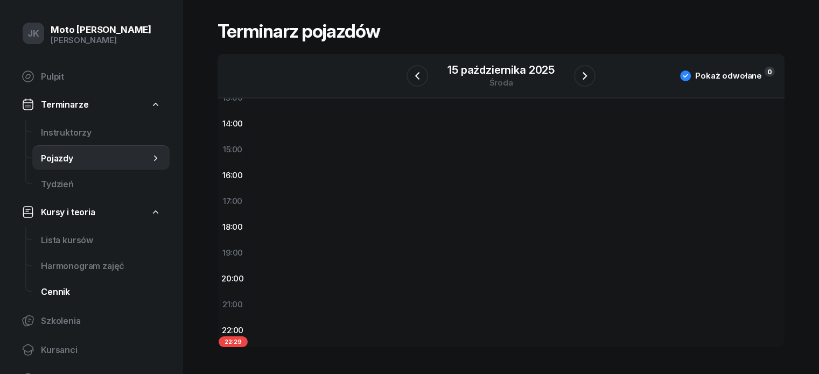
click at [64, 301] on link "Cennik" at bounding box center [100, 292] width 137 height 26
